Goal: Task Accomplishment & Management: Use online tool/utility

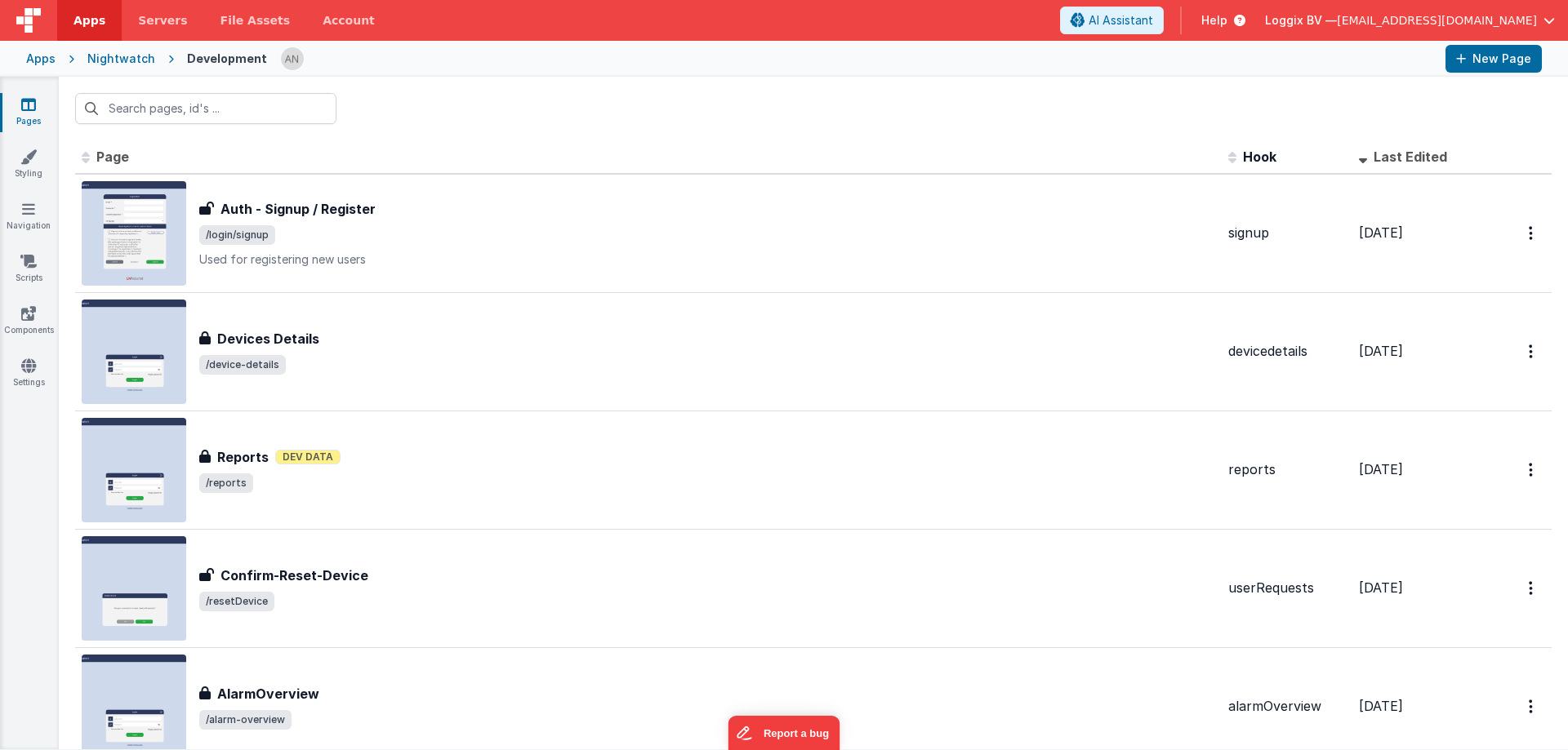
click at [77, 27] on span "Apps" at bounding box center [89, 20] width 32 height 16
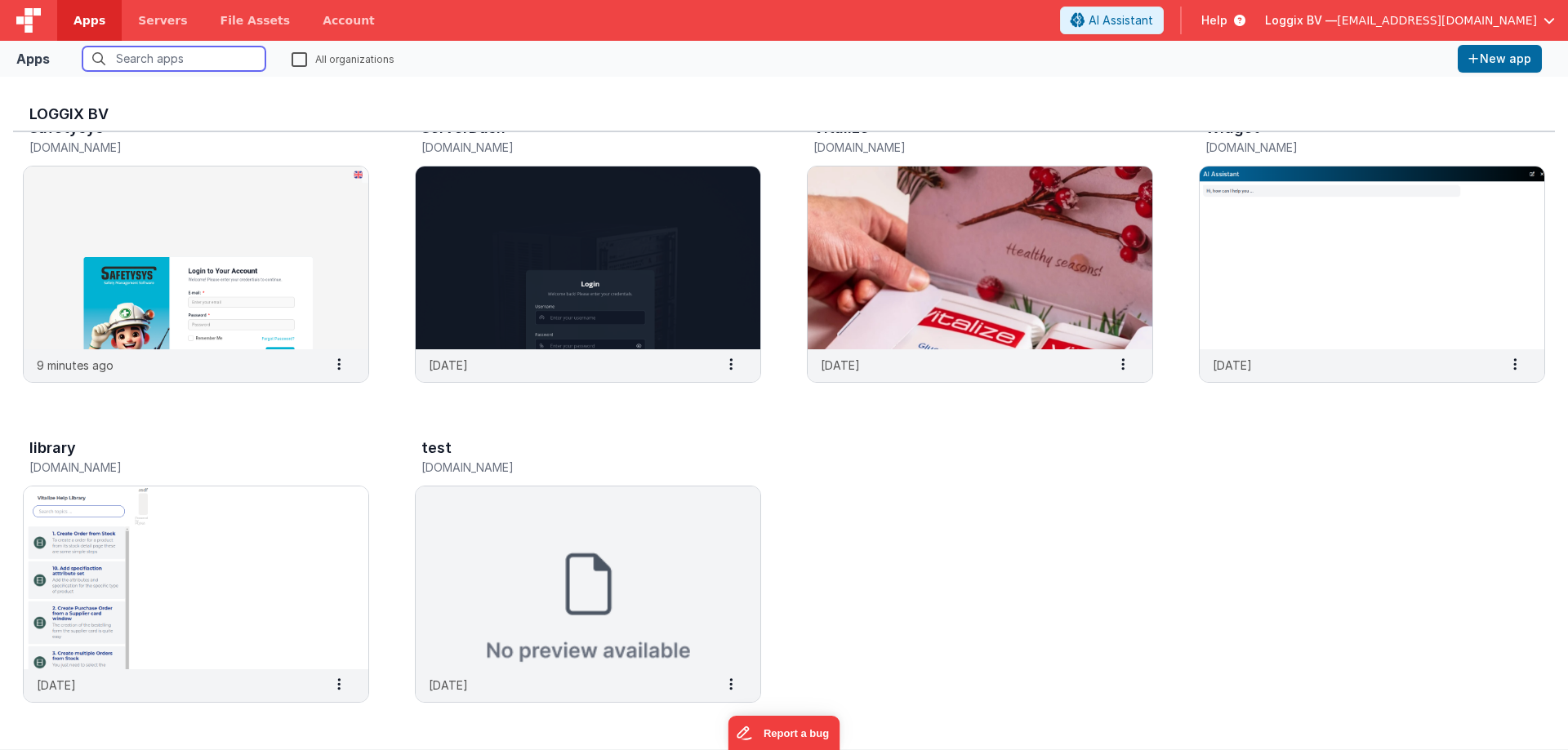
scroll to position [686, 0]
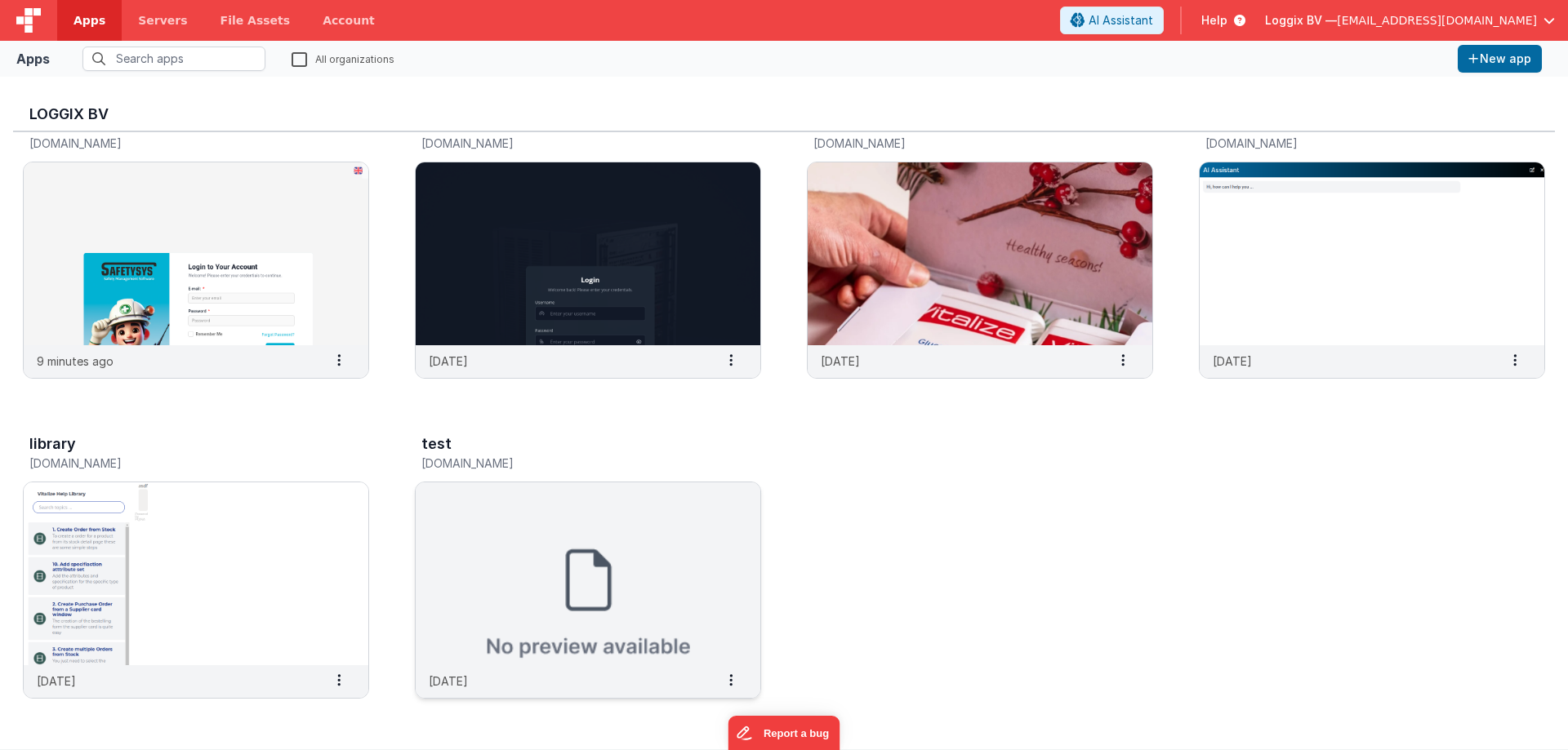
click at [682, 569] on img at bounding box center [587, 573] width 345 height 183
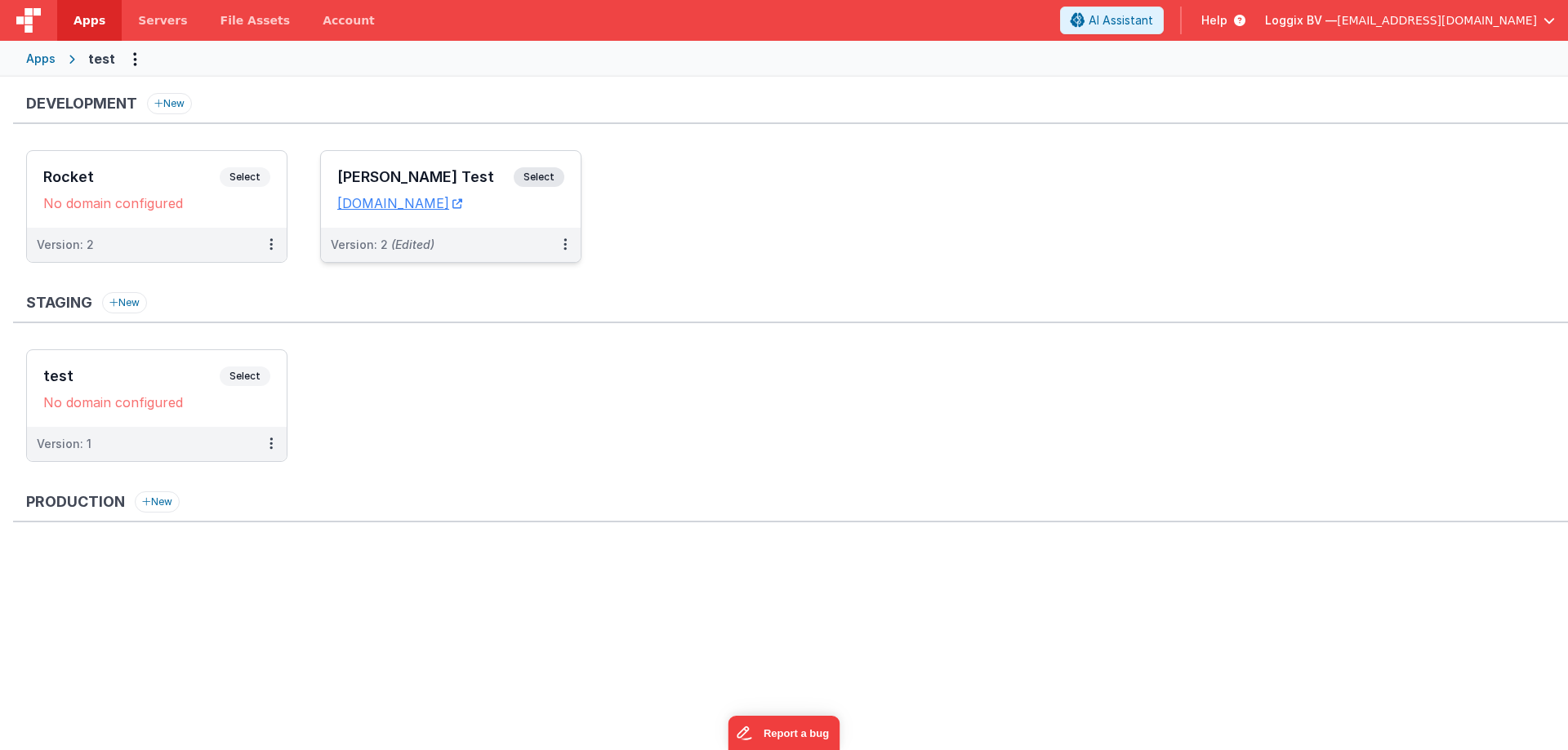
click at [527, 170] on span "Select" at bounding box center [539, 177] width 51 height 20
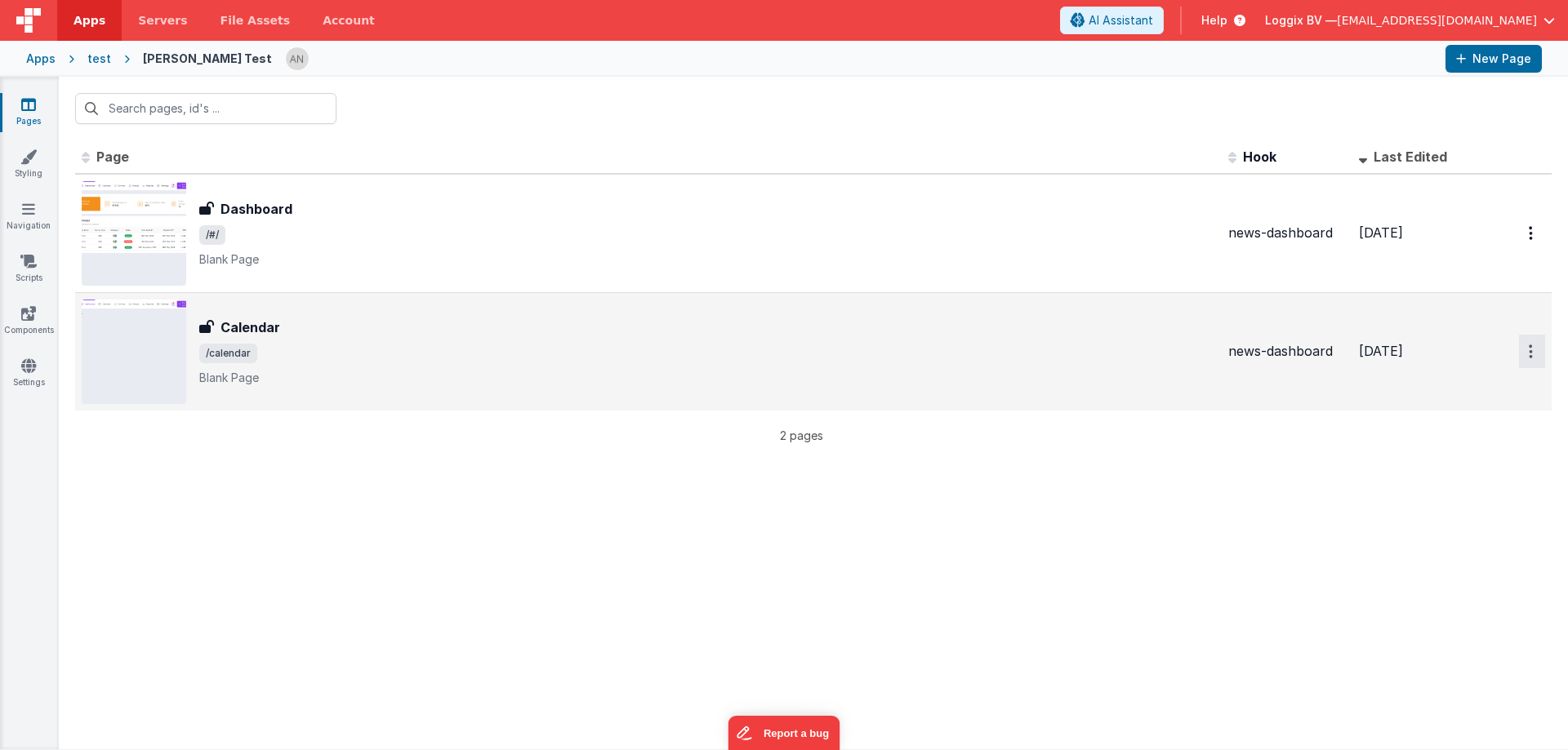
click at [1538, 353] on button "Options" at bounding box center [1532, 351] width 26 height 34
click at [1482, 394] on link "Preview" at bounding box center [1473, 390] width 143 height 29
click at [415, 350] on span "/calendar" at bounding box center [707, 354] width 1016 height 20
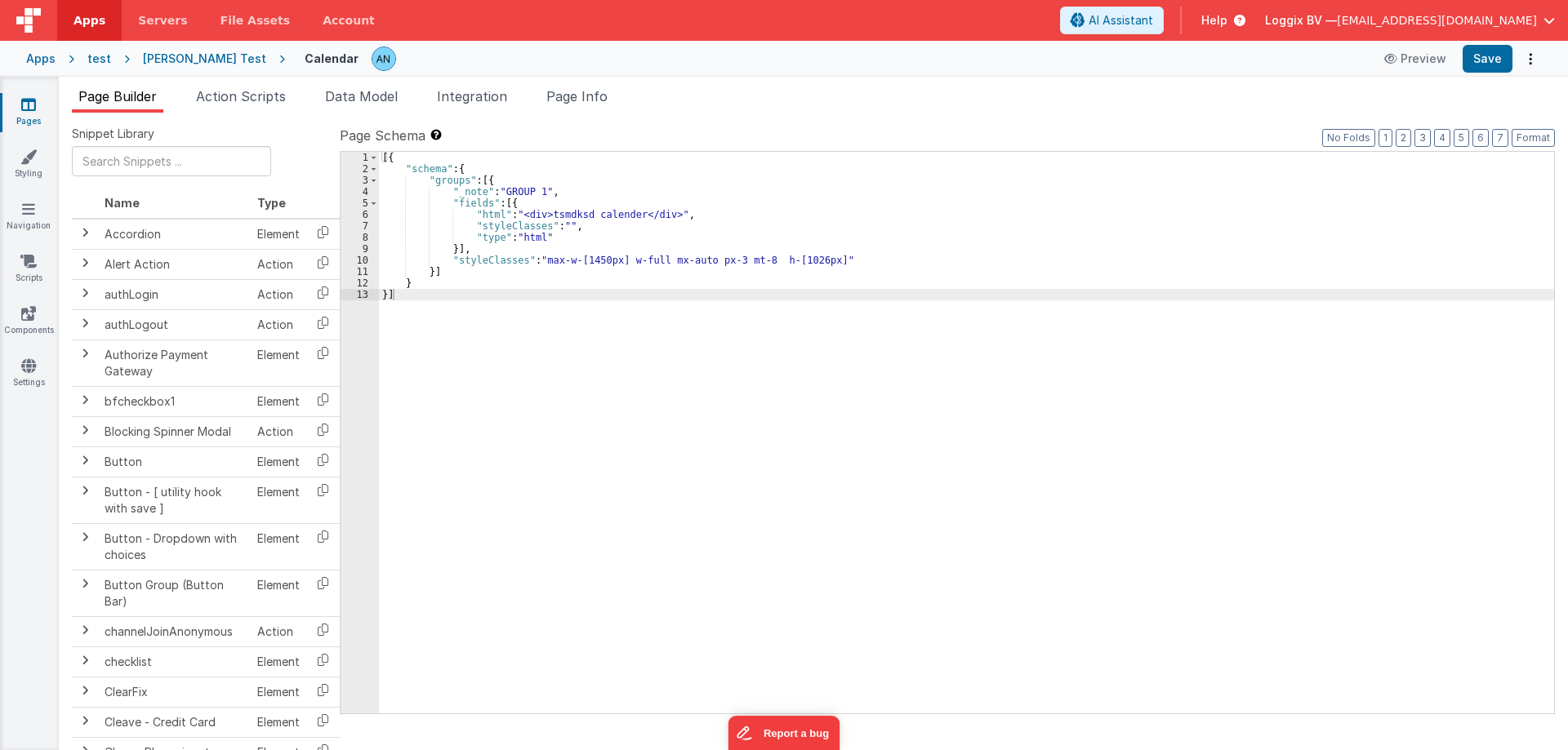
click at [526, 239] on div "[{ "schema" : { "groups" : [{ "_note" : "GROUP 1" , "fields" : [{ "html" : "<di…" at bounding box center [967, 444] width 1176 height 585
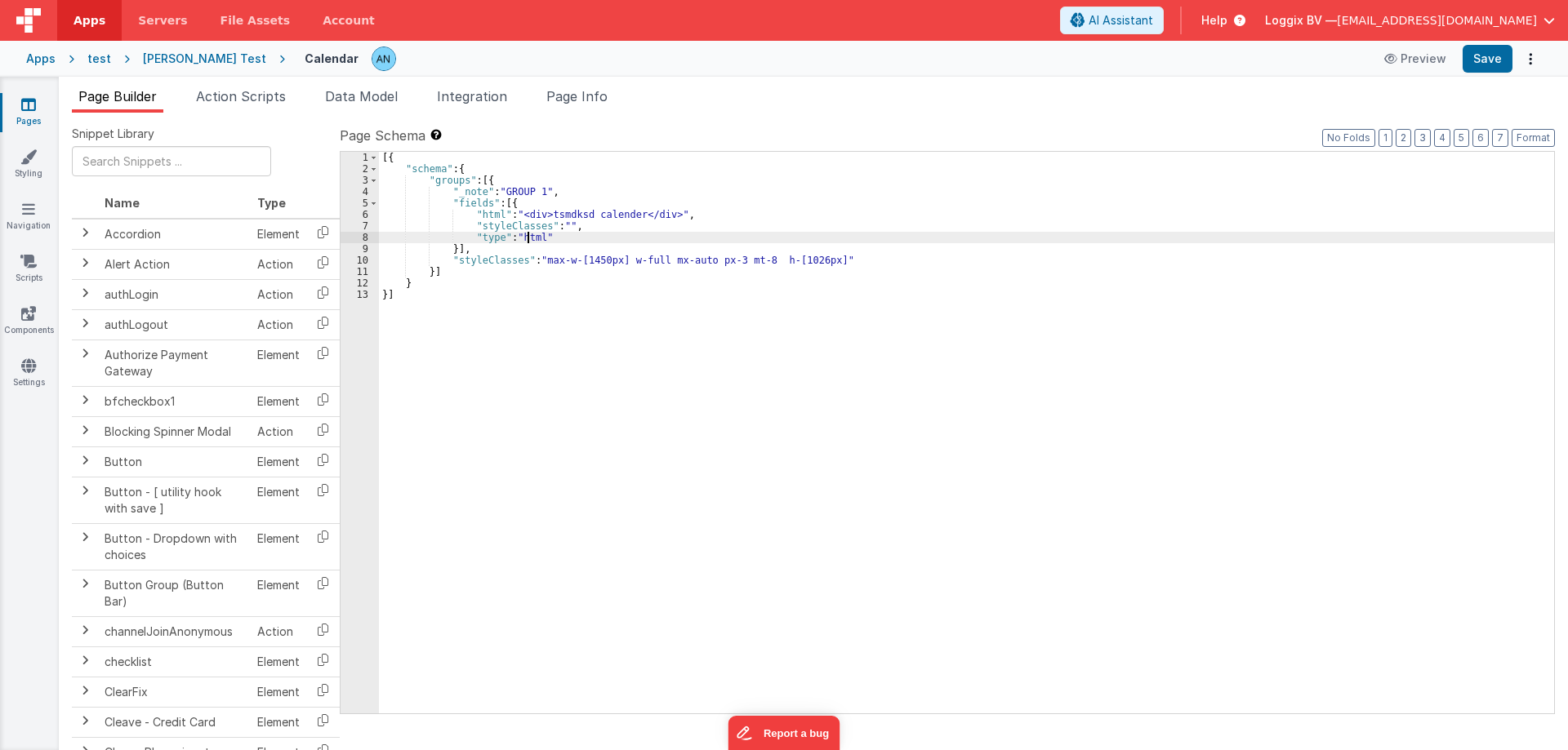
click at [366, 215] on div "6" at bounding box center [360, 215] width 39 height 11
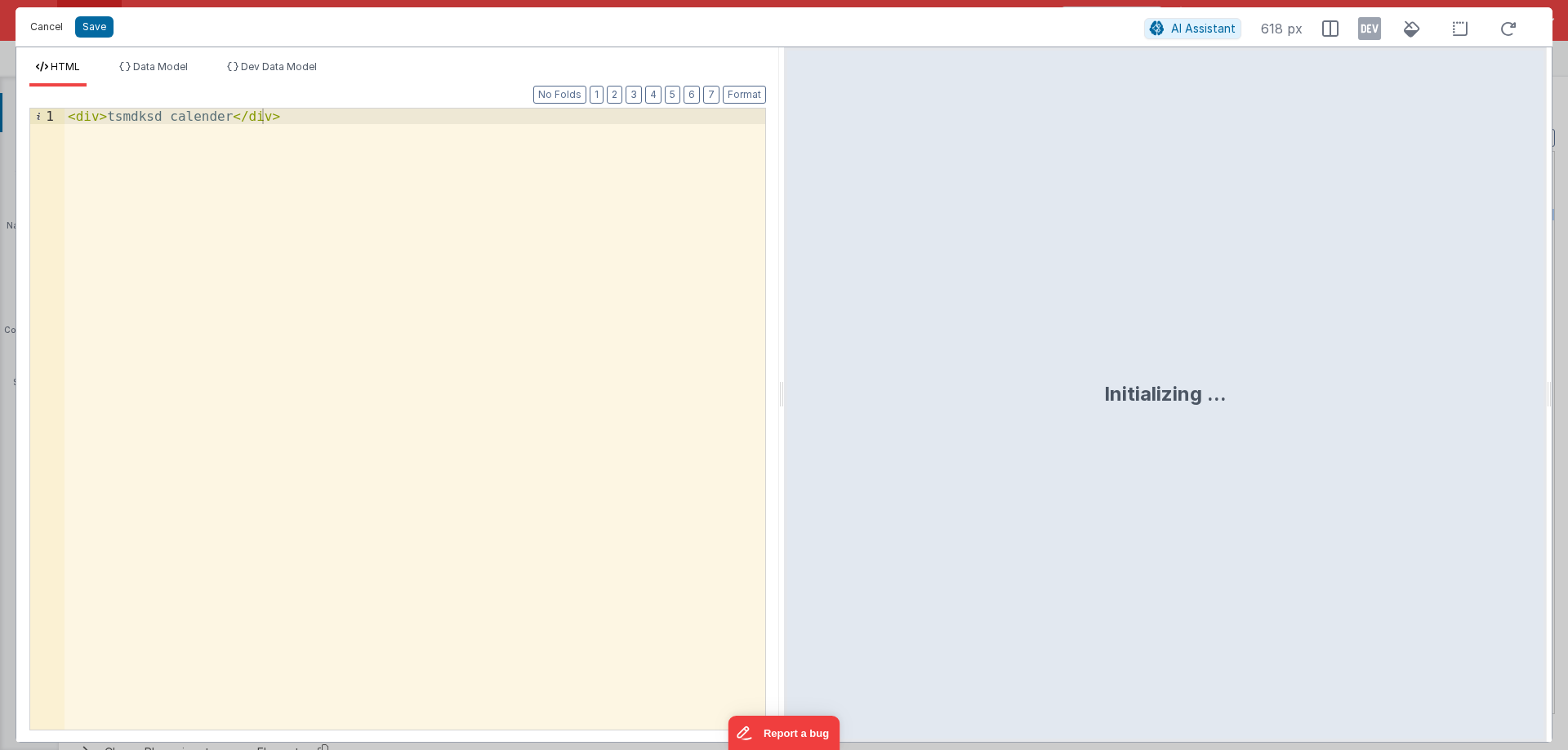
click at [52, 19] on button "Cancel" at bounding box center [47, 27] width 49 height 23
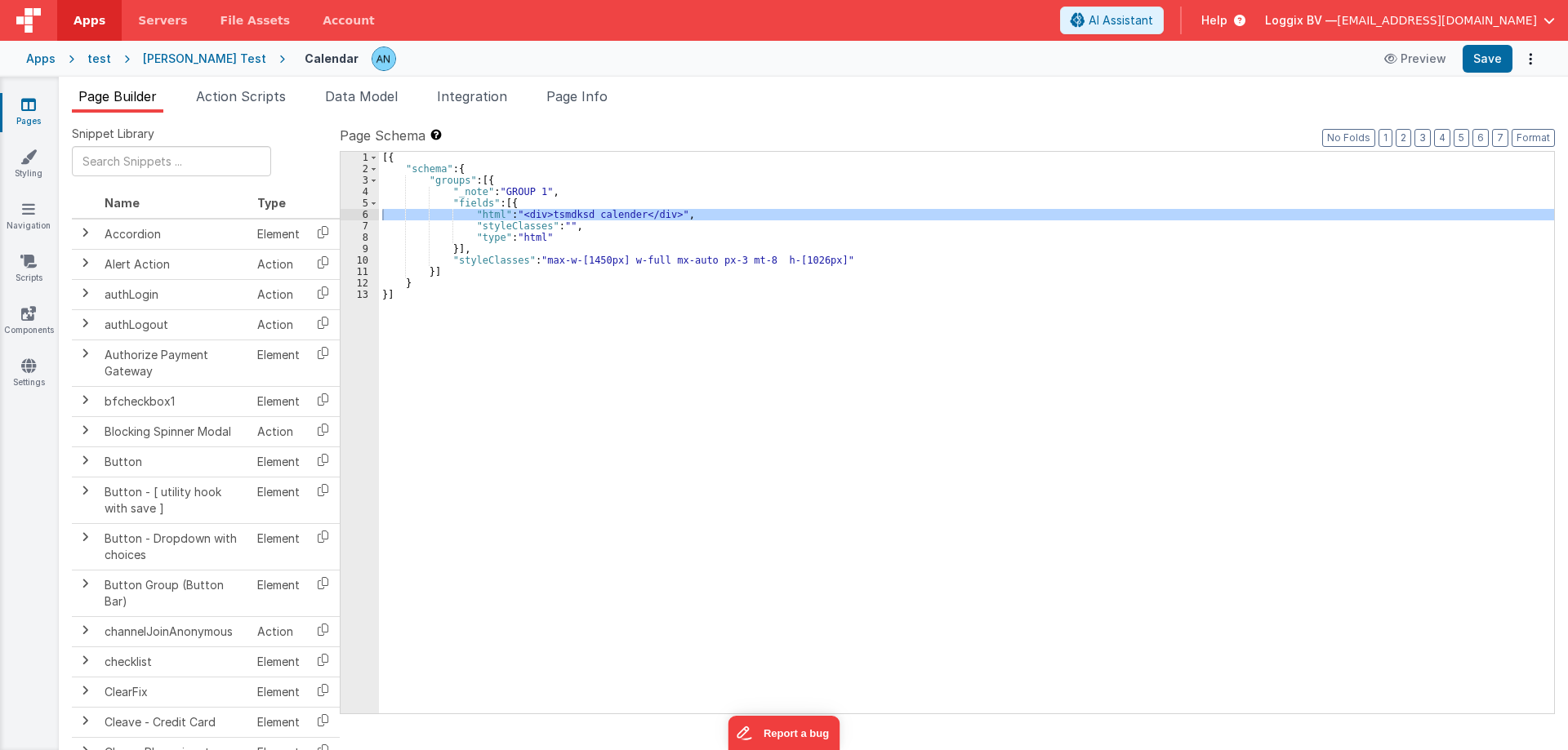
click at [367, 215] on div "6" at bounding box center [360, 215] width 39 height 11
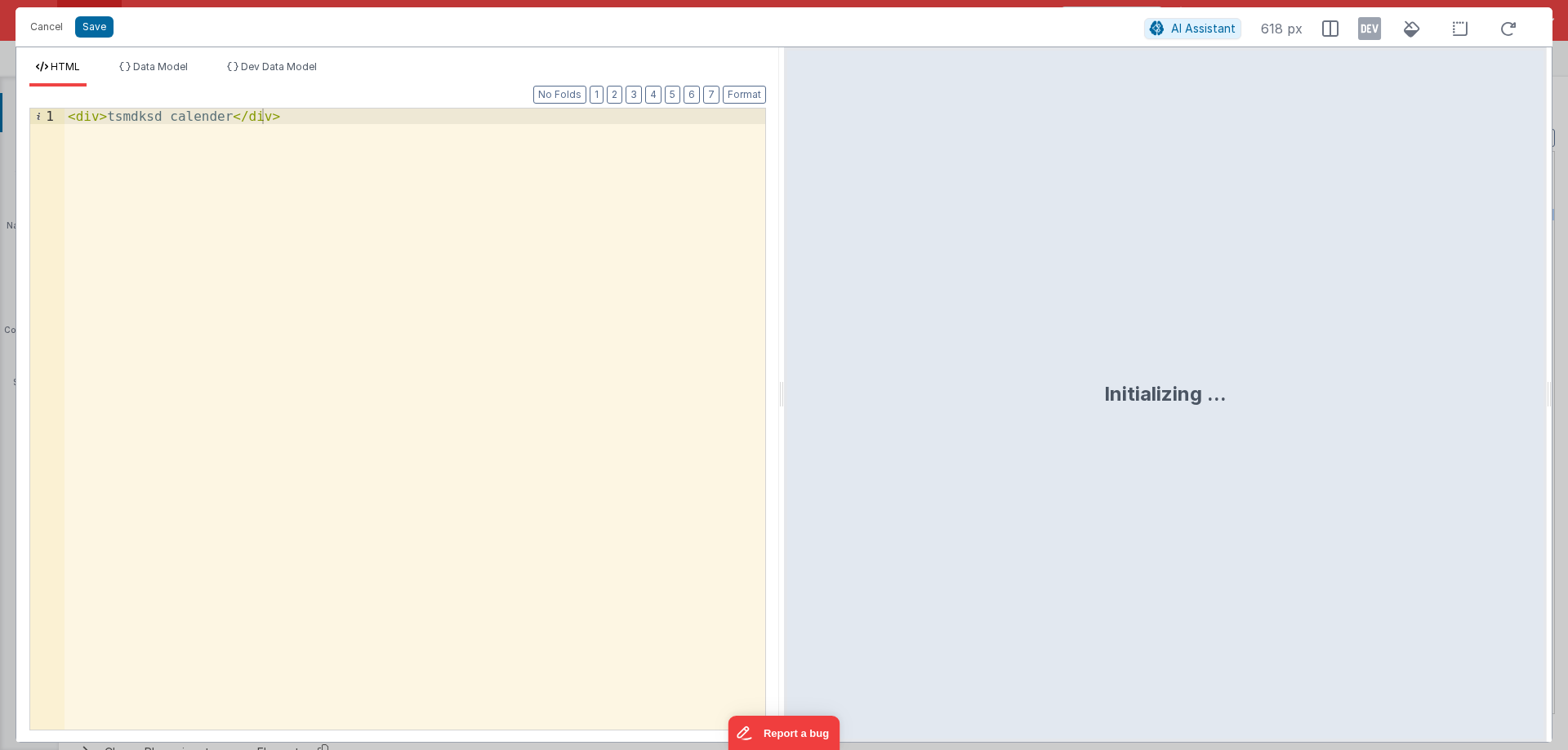
click at [97, 120] on div "< div > tsmdksd calender </ div >" at bounding box center [415, 435] width 700 height 653
click at [310, 115] on div "< div v-sope = "BF.namedAction('demoAction')" > tsmdksd calender </ div >" at bounding box center [415, 435] width 700 height 653
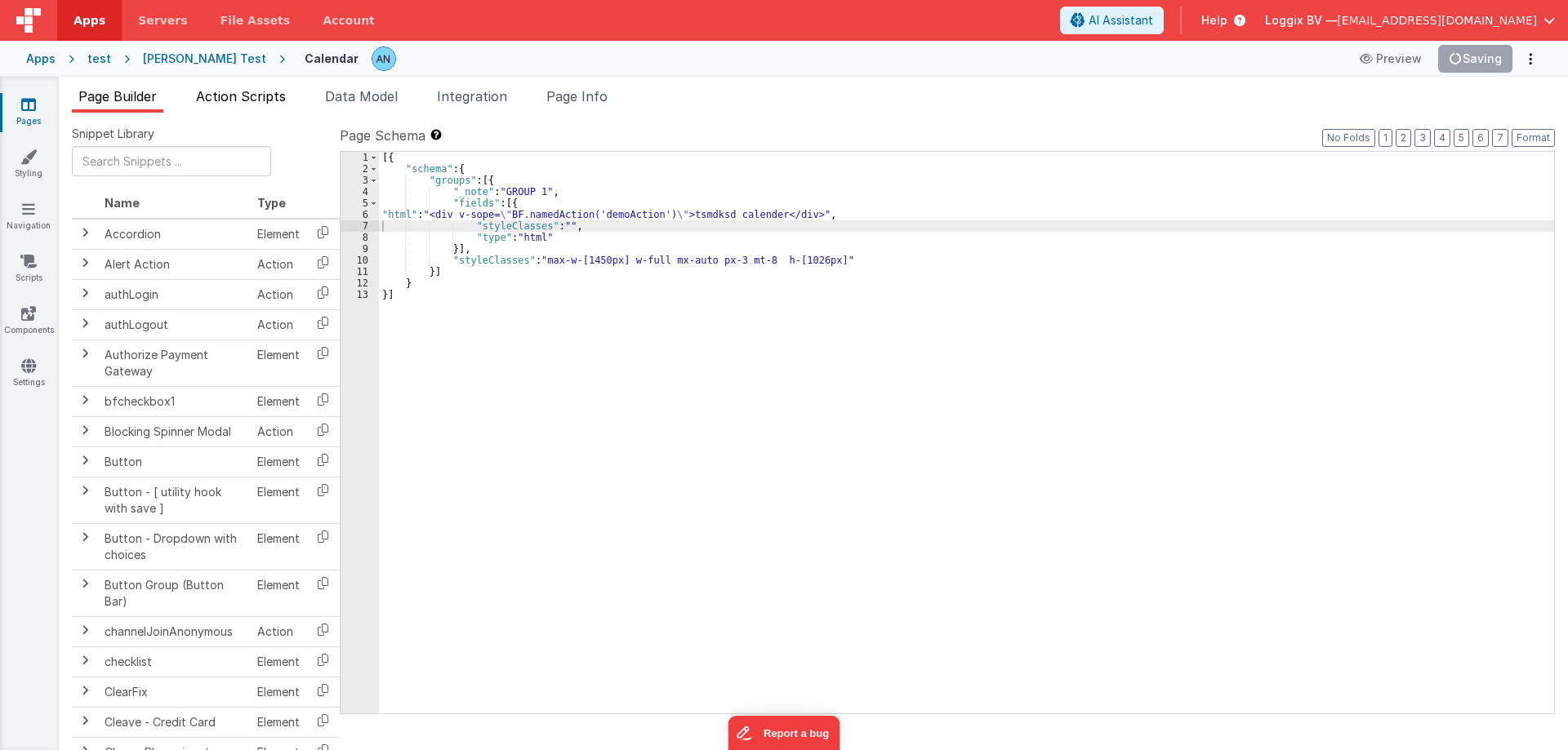
click at [238, 96] on span "Action Scripts" at bounding box center [241, 97] width 90 height 16
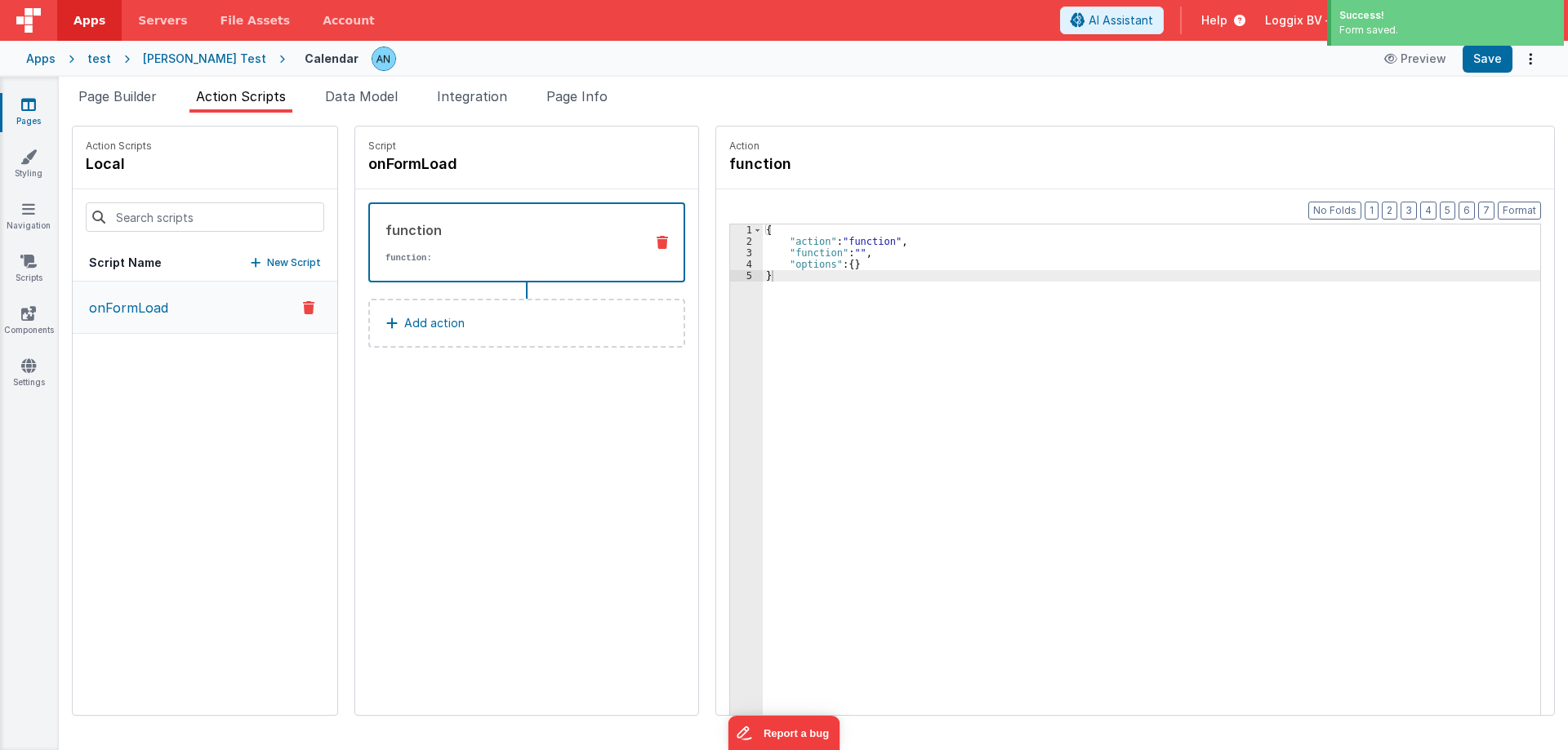
click at [295, 261] on p "New Script" at bounding box center [294, 263] width 54 height 16
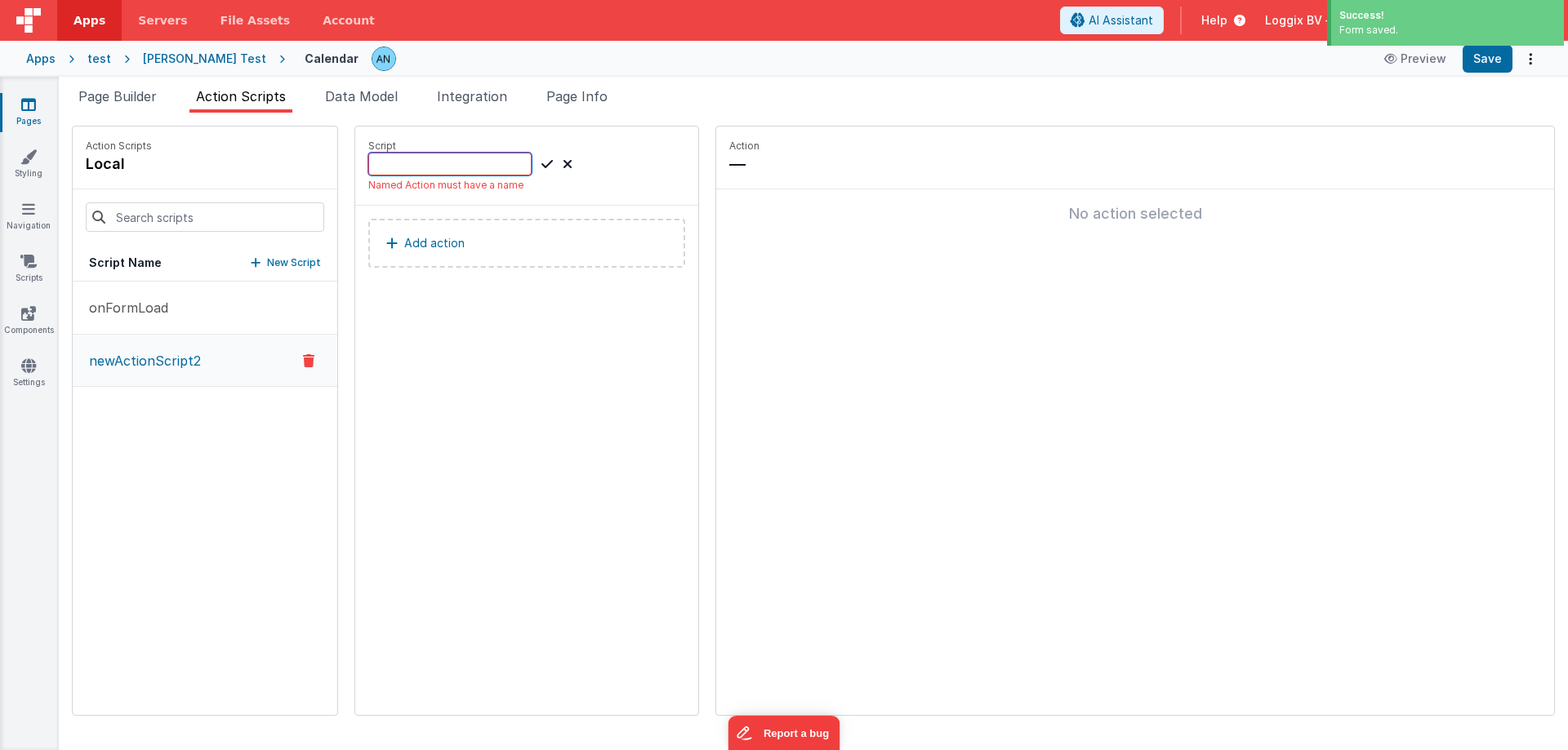
click at [446, 163] on input at bounding box center [450, 164] width 163 height 23
paste input "demoAction"
type input "demoAction"
drag, startPoint x: 531, startPoint y: 161, endPoint x: 466, endPoint y: 221, distance: 88.5
click at [542, 160] on icon at bounding box center [547, 164] width 11 height 20
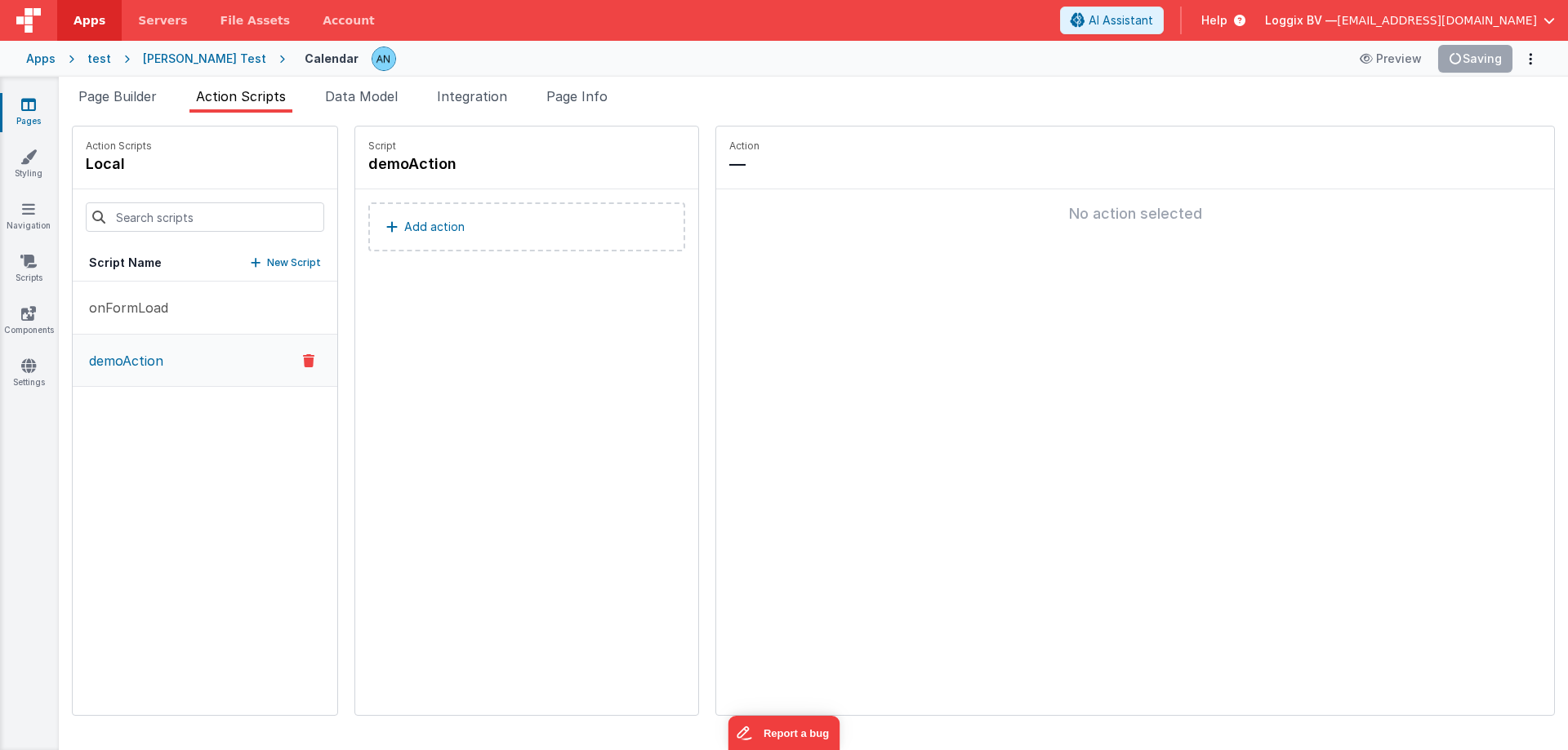
click at [466, 221] on button "Add action" at bounding box center [527, 227] width 317 height 49
click at [595, 224] on button "Add action" at bounding box center [527, 227] width 317 height 49
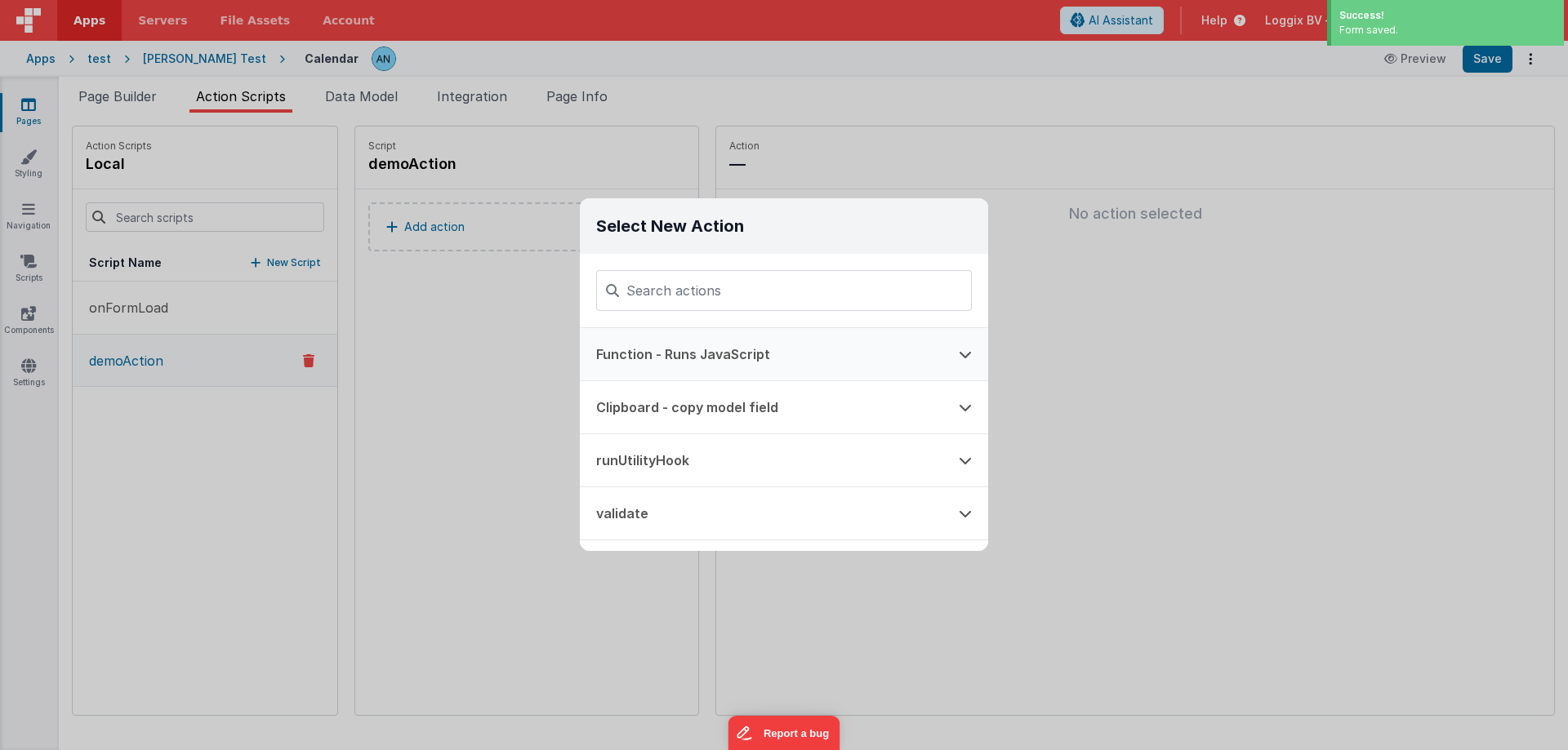
click at [690, 353] on button "Function - Runs JavaScript" at bounding box center [761, 355] width 363 height 52
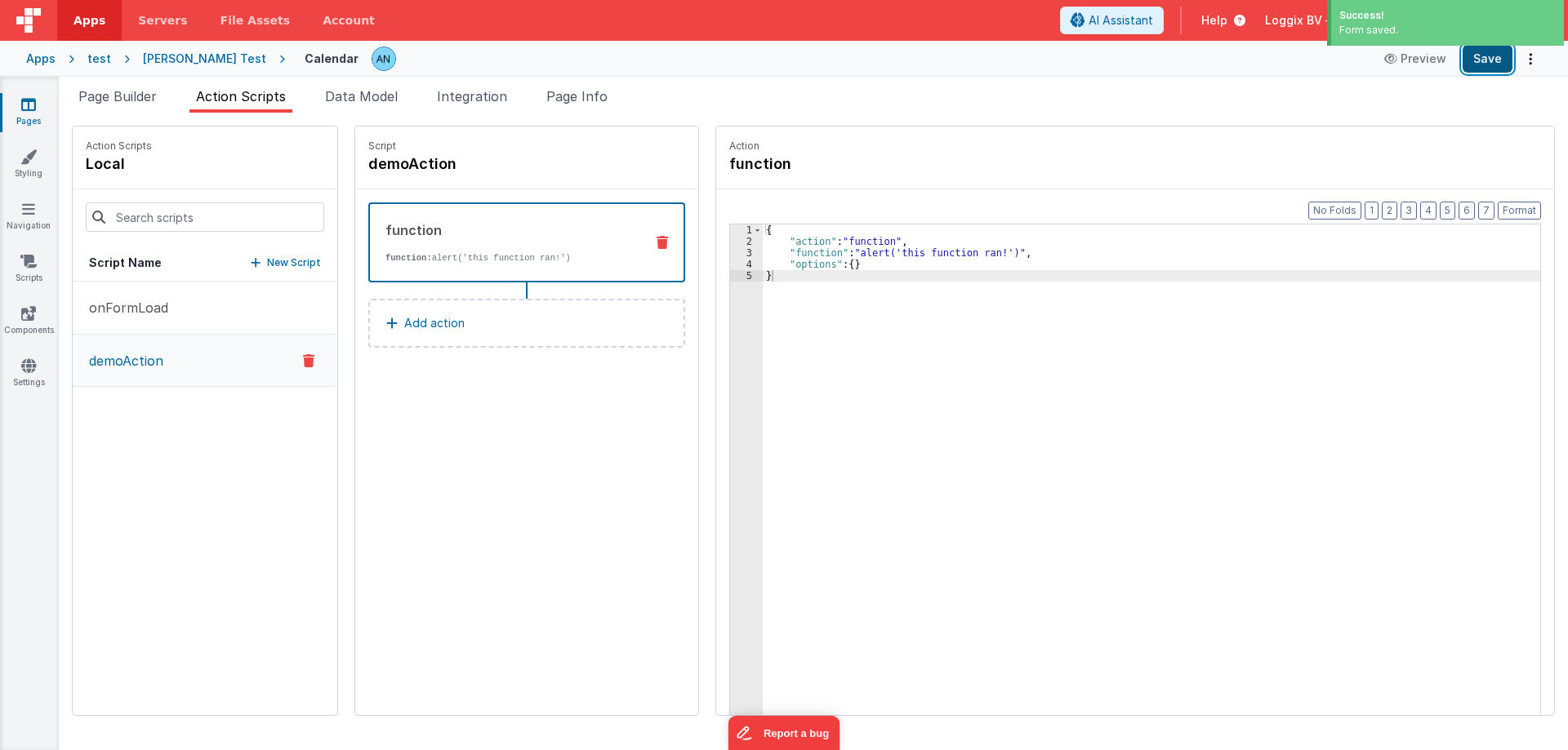
click at [1492, 63] on button "Save" at bounding box center [1488, 59] width 50 height 28
drag, startPoint x: 138, startPoint y: 97, endPoint x: 138, endPoint y: 64, distance: 33.0
click at [138, 97] on span "Page Builder" at bounding box center [118, 97] width 79 height 16
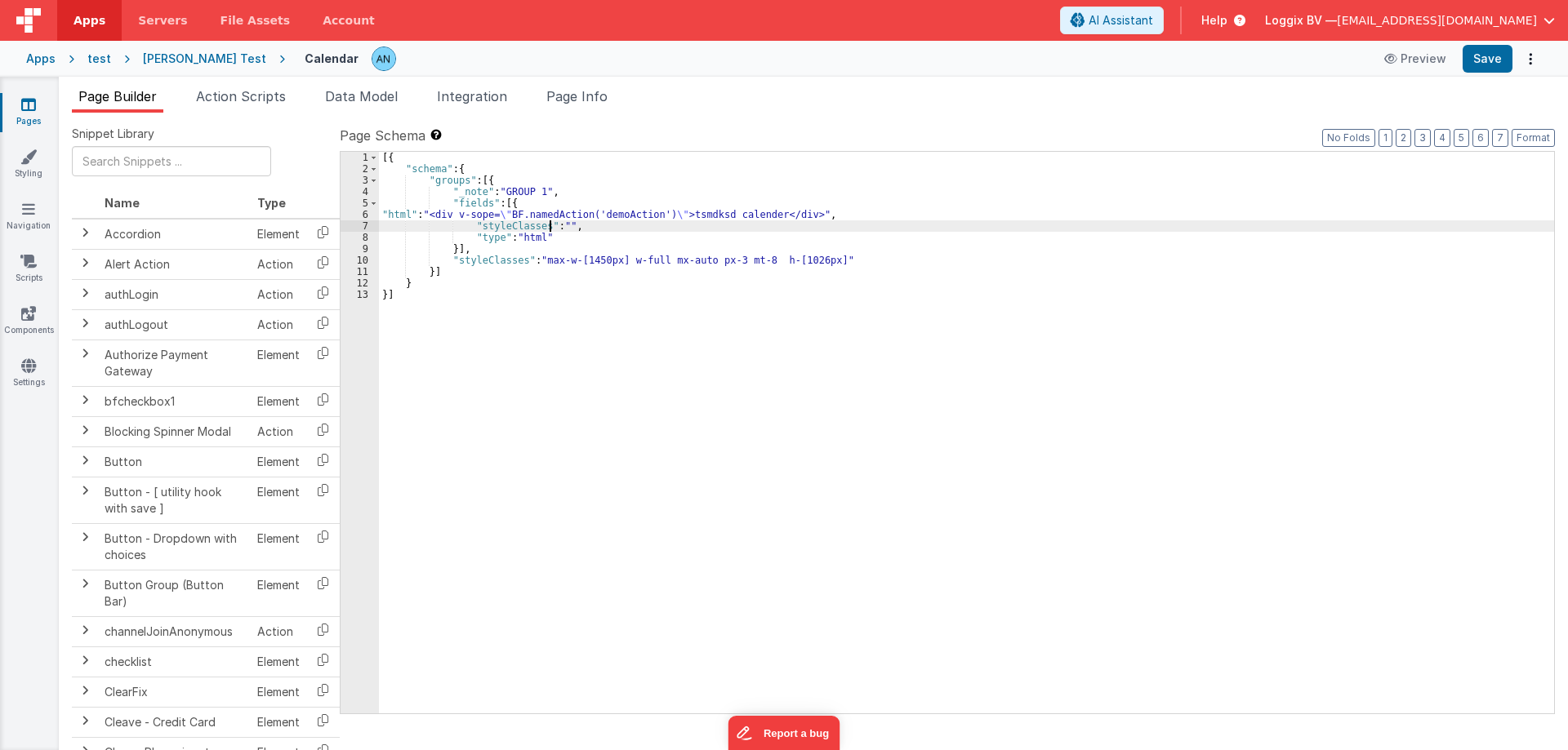
click at [548, 224] on div "[{ "schema" : { "groups" : [{ "_note" : "GROUP 1" , "fields" : [{ "html" : "<di…" at bounding box center [967, 444] width 1176 height 585
click at [370, 224] on div "7" at bounding box center [360, 226] width 39 height 11
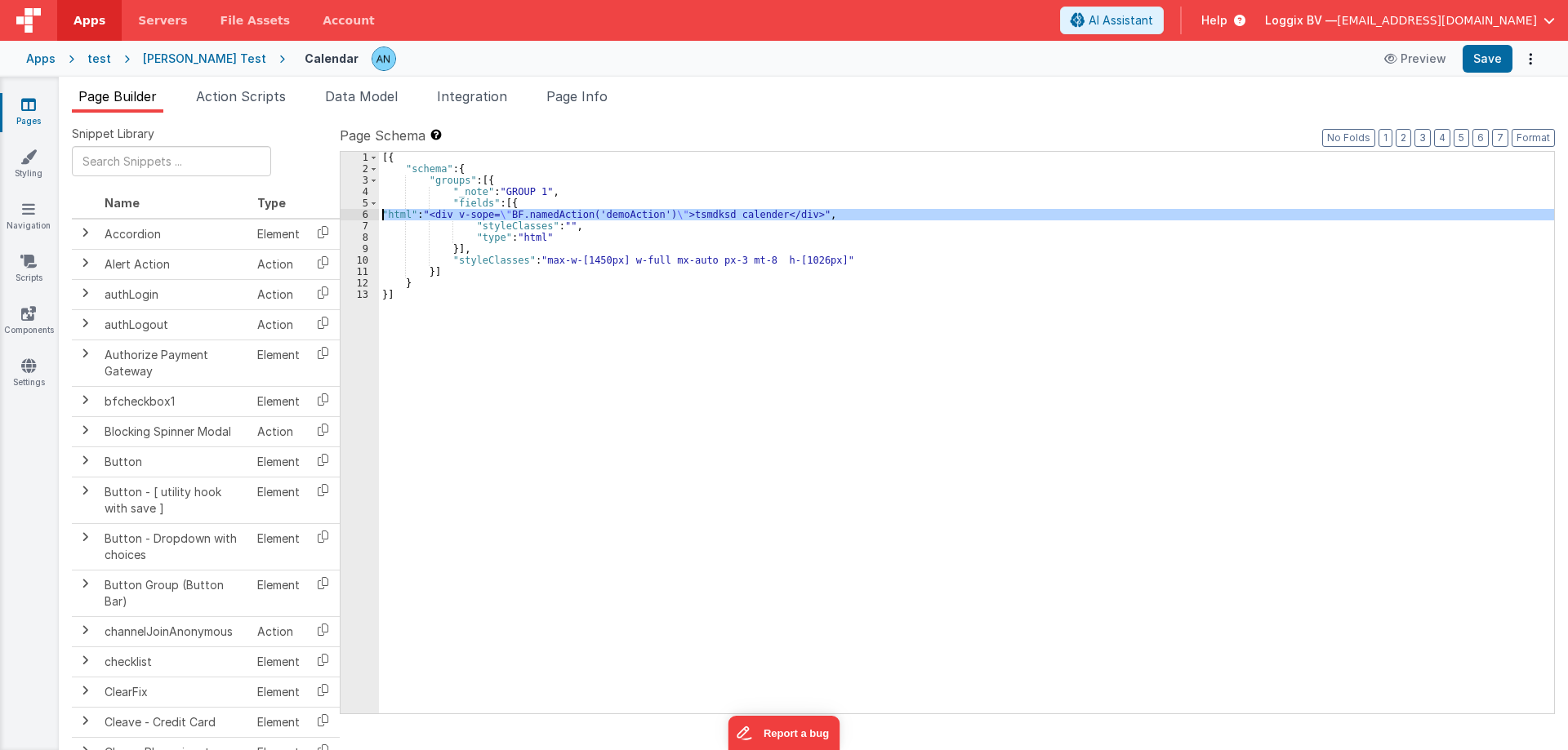
click at [364, 212] on div "6" at bounding box center [360, 215] width 39 height 11
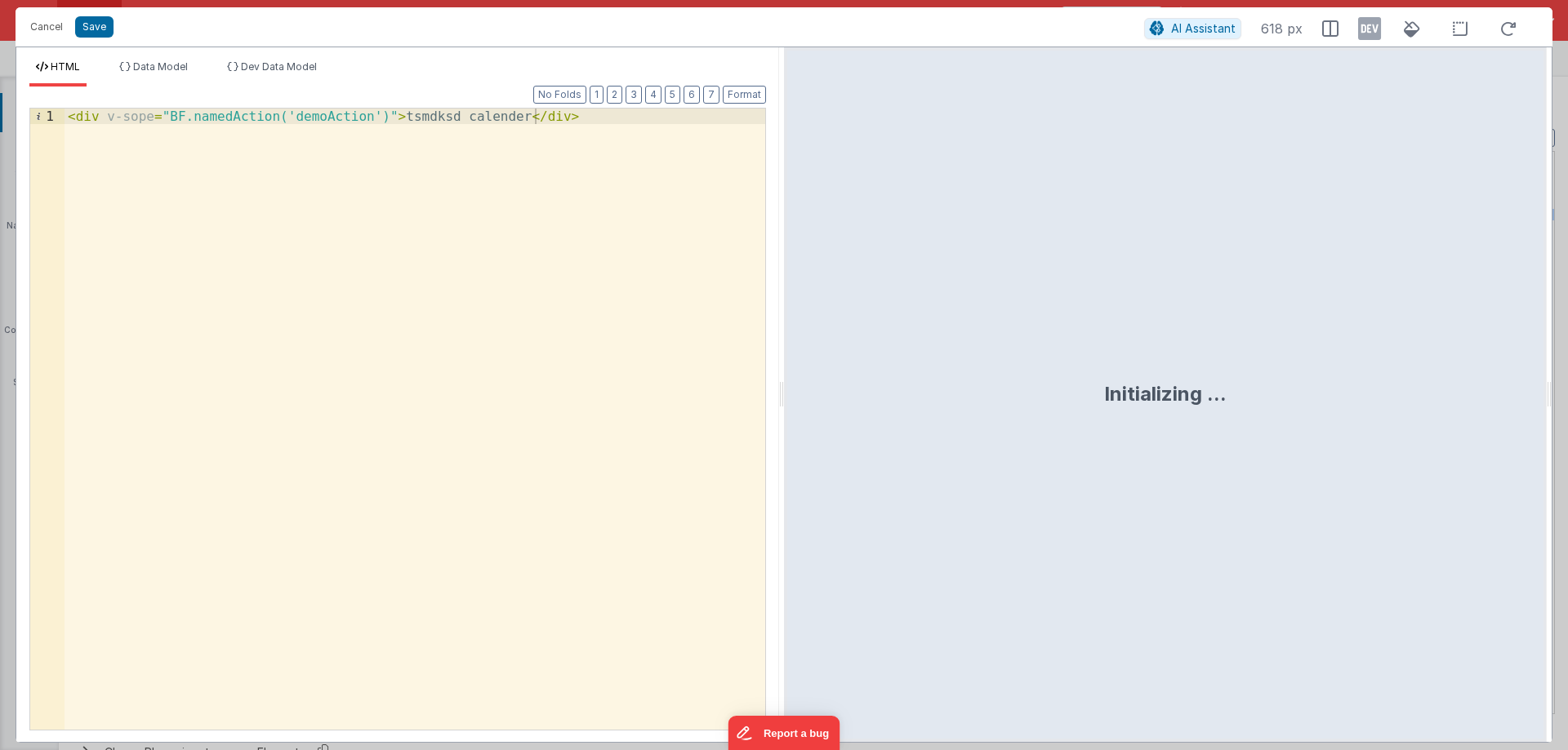
click at [163, 118] on div "< div v-sope = "BF.namedAction('demoAction')" > tsmdksd calender </ div >" at bounding box center [415, 435] width 700 height 653
drag, startPoint x: 163, startPoint y: 118, endPoint x: 360, endPoint y: 120, distance: 197.0
click at [360, 120] on div "< div v-sope = "BF.namedAction('demoAction')" > tsmdksd calender </ div >" at bounding box center [415, 435] width 700 height 653
click at [360, 120] on div "< div v-sope = "BF.namedAction('demoAction')" > tsmdksd calender </ div >" at bounding box center [415, 419] width 700 height 621
drag, startPoint x: 365, startPoint y: 115, endPoint x: 161, endPoint y: 124, distance: 204.2
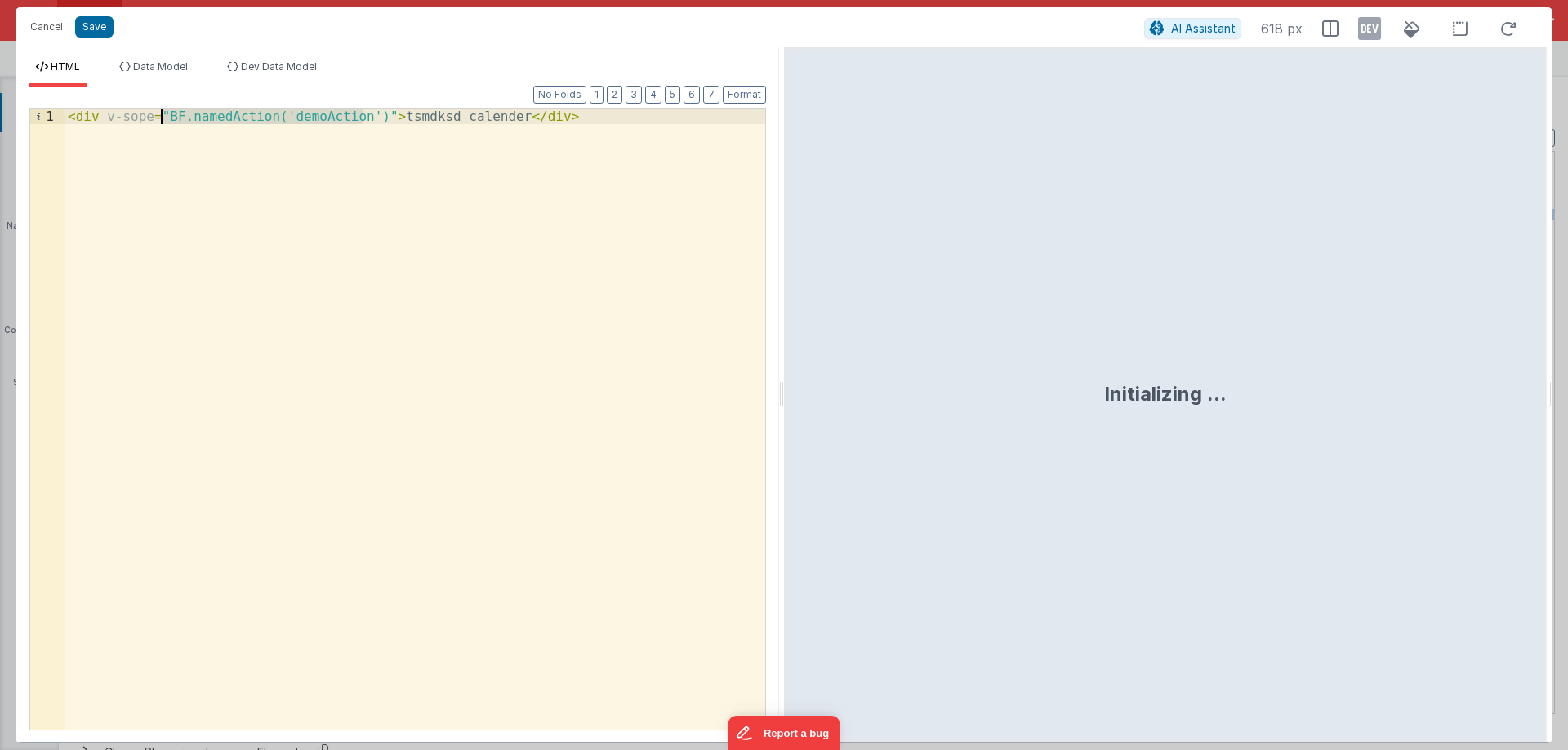
click at [161, 124] on div "< div v-sope = "BF.namedAction('demoAction')" > tsmdksd calender </ div >" at bounding box center [415, 435] width 700 height 653
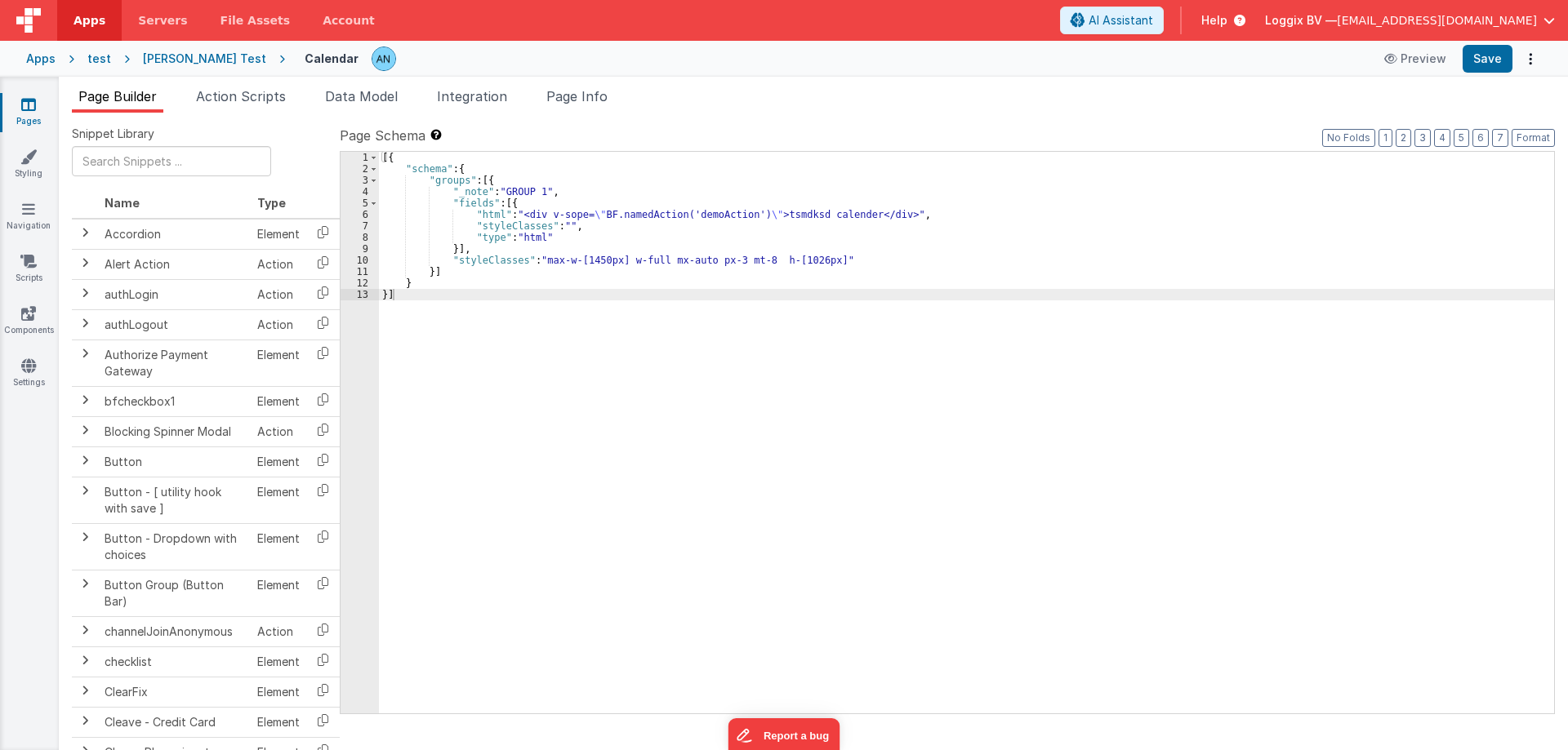
click at [78, 12] on span "Apps" at bounding box center [89, 20] width 32 height 16
